Goal: Navigation & Orientation: Find specific page/section

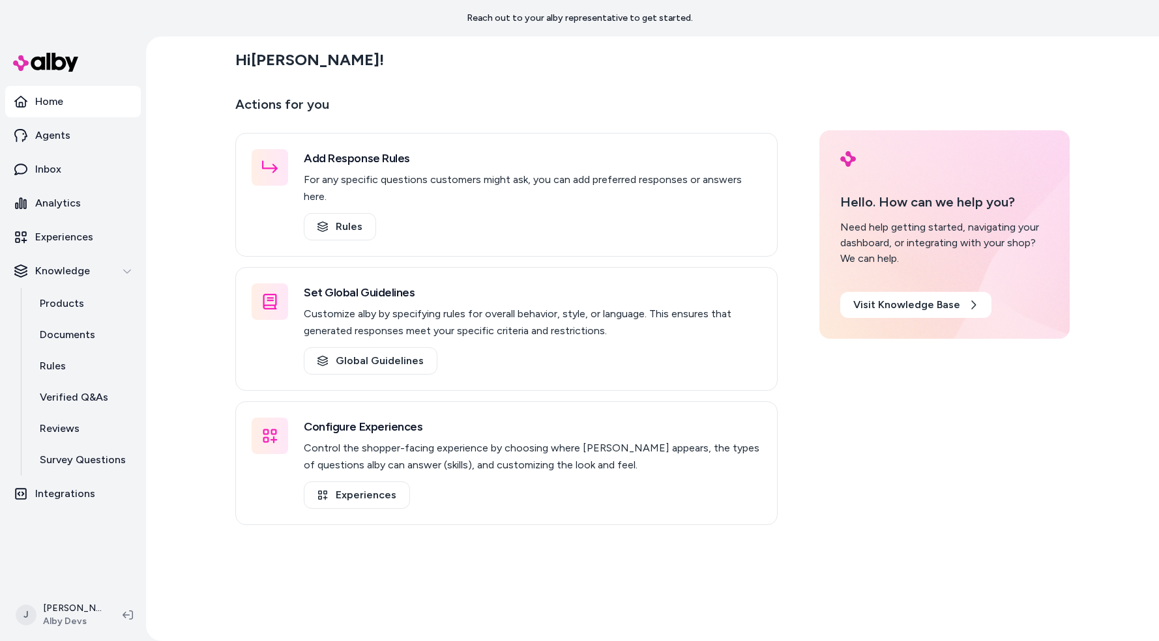
click at [885, 487] on div "Actions for you Add Response Rules For any specific questions customers might a…" at bounding box center [652, 310] width 834 height 432
click at [122, 340] on link "Documents" at bounding box center [84, 334] width 114 height 31
